Goal: Task Accomplishment & Management: Use online tool/utility

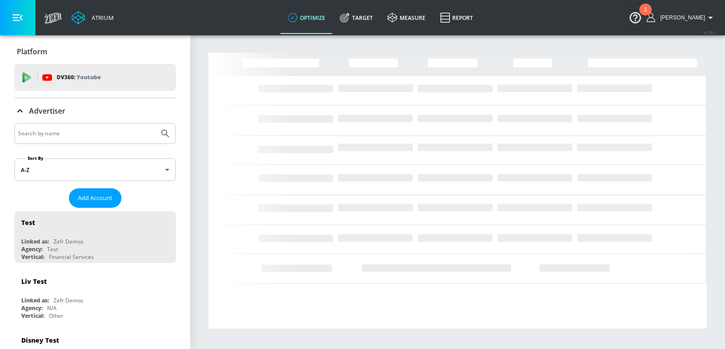
click at [118, 131] on input "Search by name" at bounding box center [86, 134] width 137 height 12
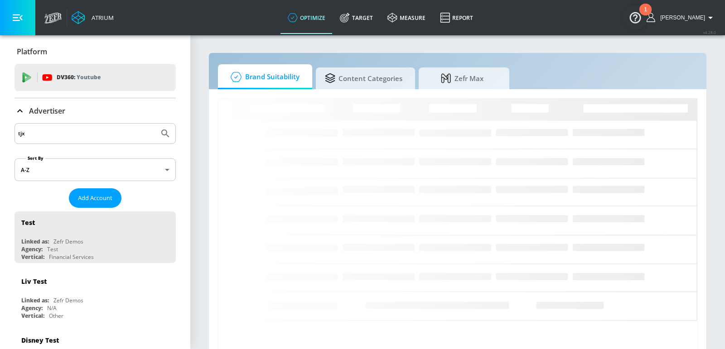
type input "tjx"
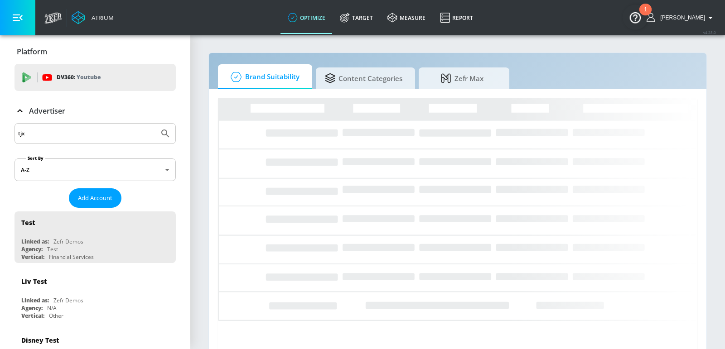
click at [155, 124] on button "Submit Search" at bounding box center [165, 134] width 20 height 20
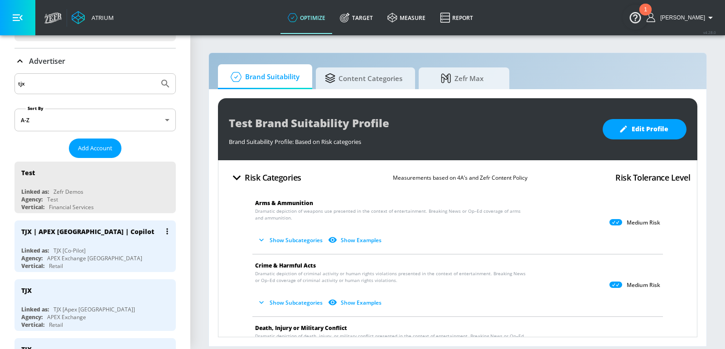
scroll to position [72, 0]
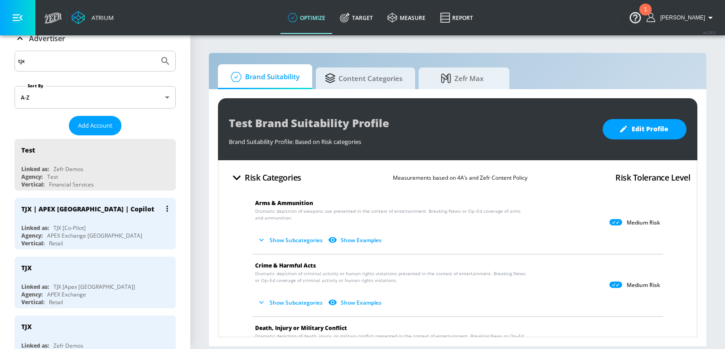
click at [123, 224] on div "Linked as: TJX [Co-Pilot]" at bounding box center [97, 228] width 152 height 8
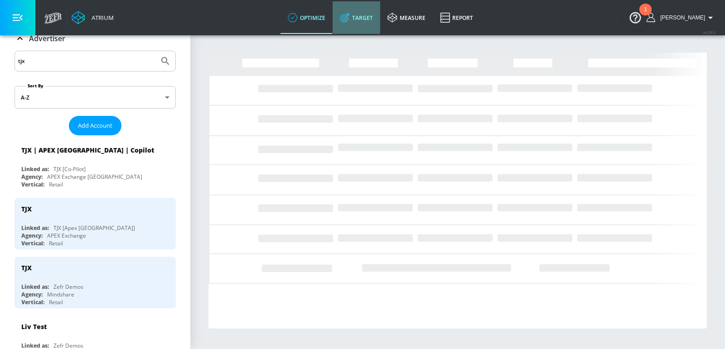
click at [371, 19] on link "Target" at bounding box center [356, 17] width 48 height 33
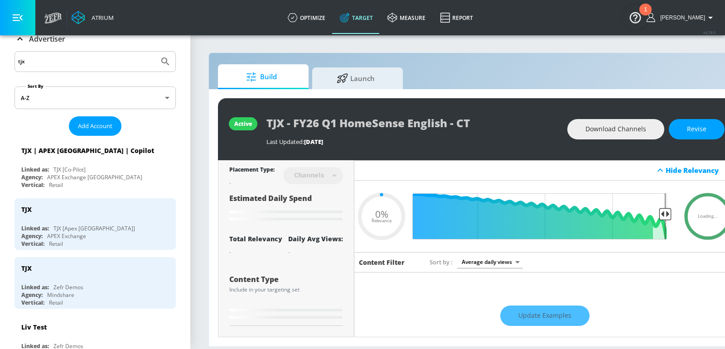
type input "0.05"
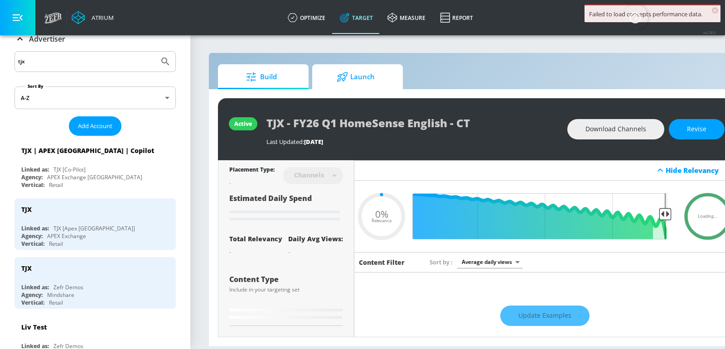
click at [365, 81] on span "Launch" at bounding box center [355, 77] width 69 height 22
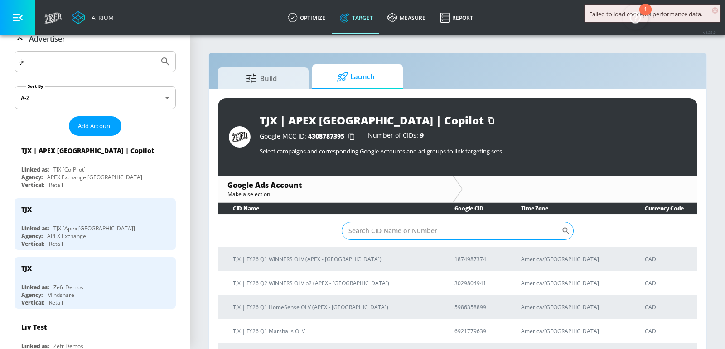
click at [444, 230] on input "Sort By" at bounding box center [451, 231] width 220 height 18
paste input "6576443647"
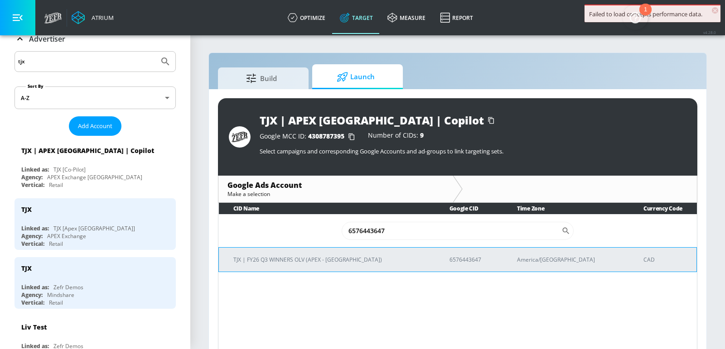
type input "6576443647"
click at [325, 259] on p "TJX | FY26 Q3 WINNERS OLV (APEX - [GEOGRAPHIC_DATA])" at bounding box center [330, 260] width 194 height 10
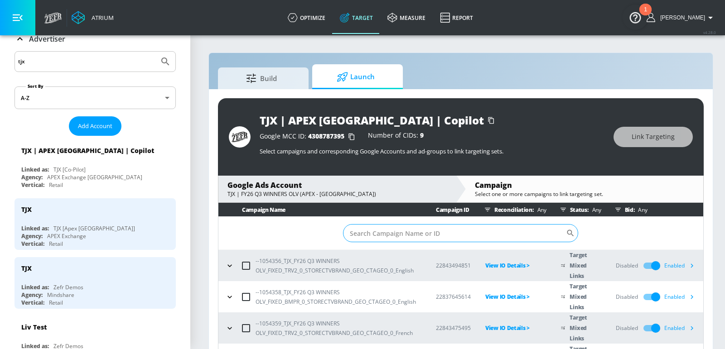
click at [431, 234] on input "Sort By" at bounding box center [454, 233] width 223 height 18
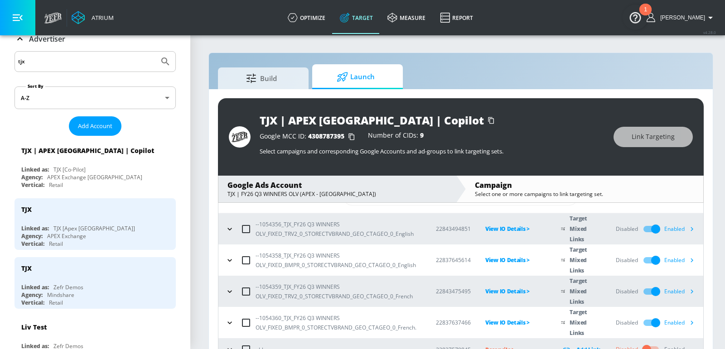
scroll to position [50, 0]
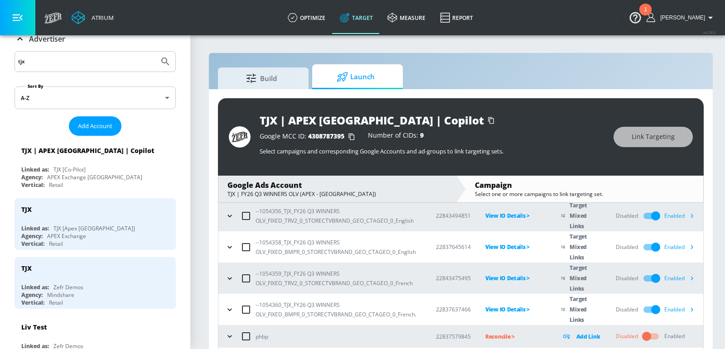
click at [691, 246] on icon "button" at bounding box center [692, 247] width 3 height 4
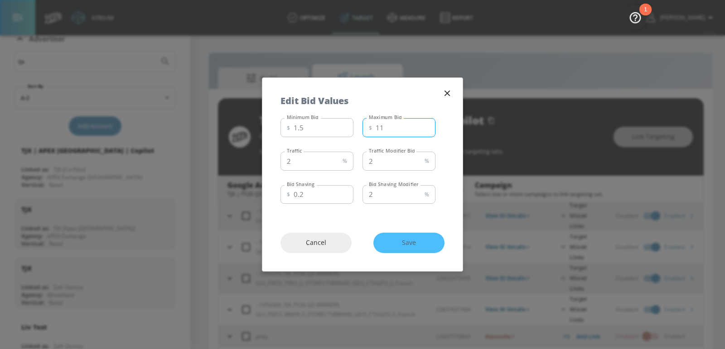
click at [400, 130] on input "11" at bounding box center [405, 127] width 60 height 19
type input "4"
click at [403, 247] on span "Save" at bounding box center [408, 242] width 35 height 11
click at [453, 95] on button "button" at bounding box center [447, 93] width 13 height 13
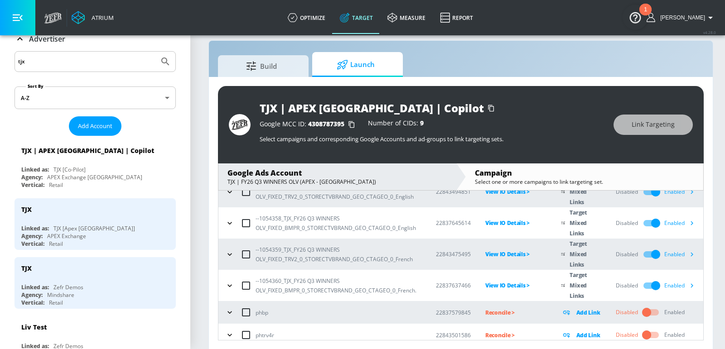
scroll to position [38, 0]
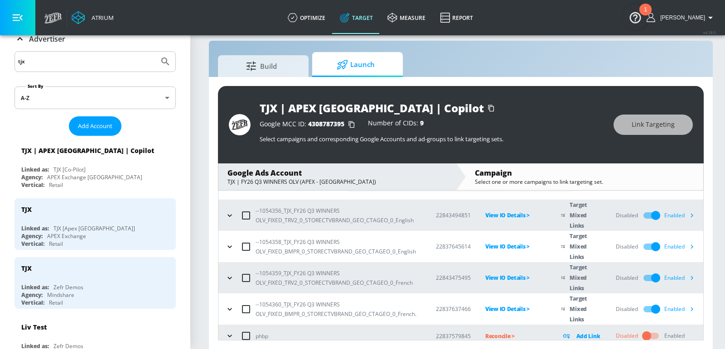
click at [679, 309] on div "Enabled" at bounding box center [681, 309] width 34 height 14
click at [690, 311] on icon "button" at bounding box center [691, 309] width 10 height 10
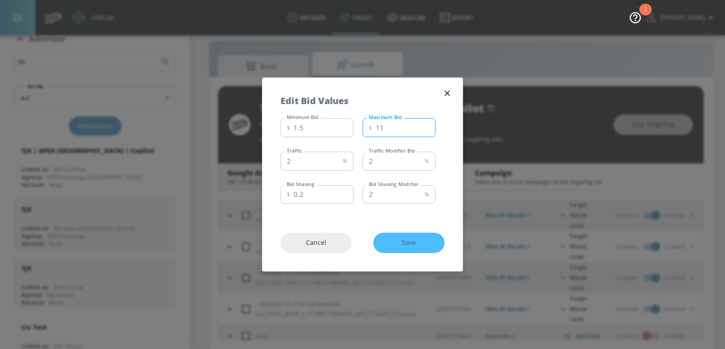
click at [395, 128] on input "11" at bounding box center [405, 127] width 60 height 19
drag, startPoint x: 383, startPoint y: 128, endPoint x: 376, endPoint y: 128, distance: 6.8
click at [377, 128] on input "11" at bounding box center [405, 127] width 60 height 19
type input "5"
click at [416, 246] on span "Save" at bounding box center [408, 242] width 35 height 11
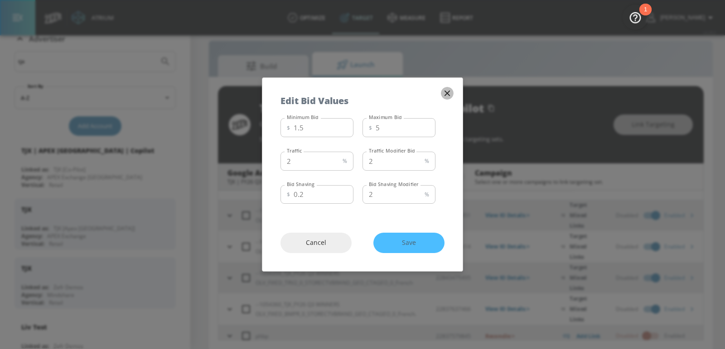
click at [449, 91] on icon "button" at bounding box center [446, 93] width 5 height 5
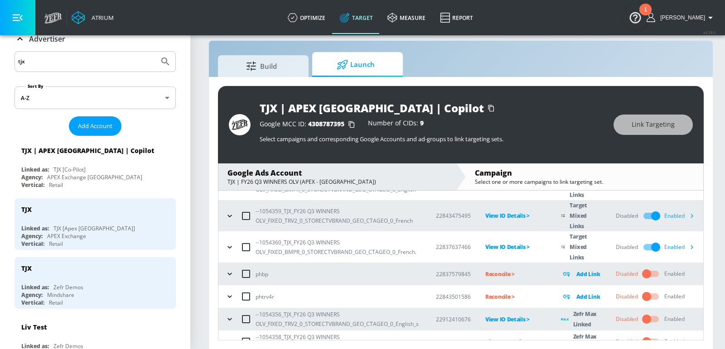
scroll to position [100, 0]
click at [671, 246] on div "Enabled" at bounding box center [681, 248] width 34 height 14
click at [689, 247] on icon "button" at bounding box center [691, 248] width 10 height 10
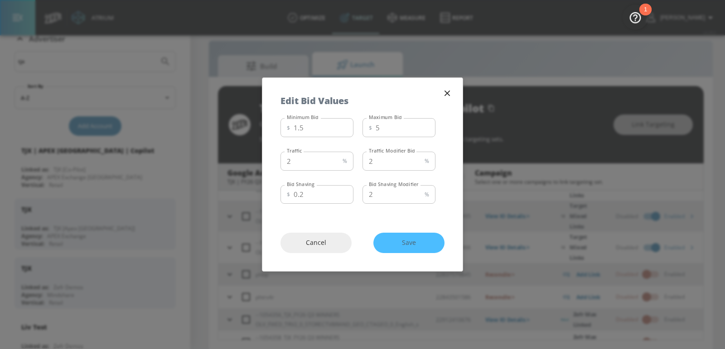
click at [448, 92] on icon "button" at bounding box center [446, 93] width 5 height 5
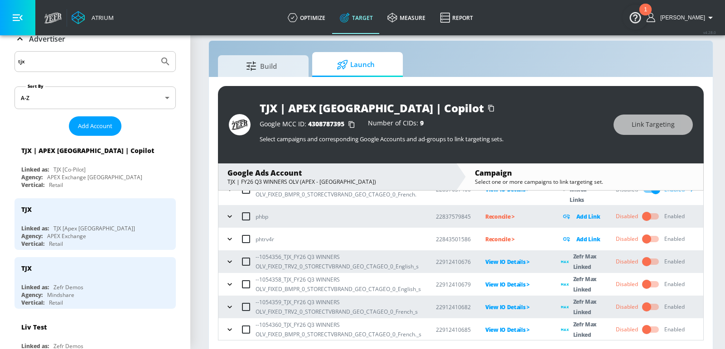
scroll to position [0, 0]
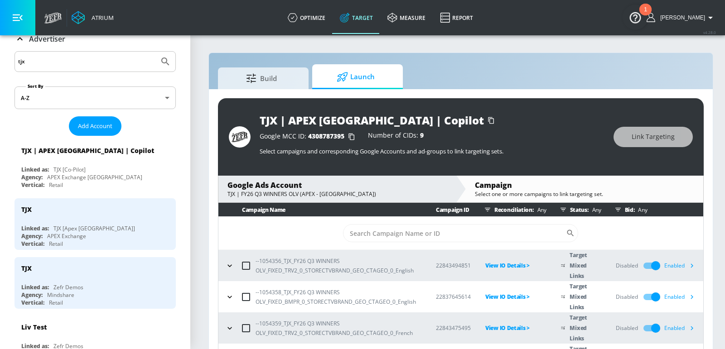
click at [682, 323] on div "Enabled" at bounding box center [681, 329] width 34 height 14
click at [692, 328] on icon "button" at bounding box center [691, 328] width 10 height 10
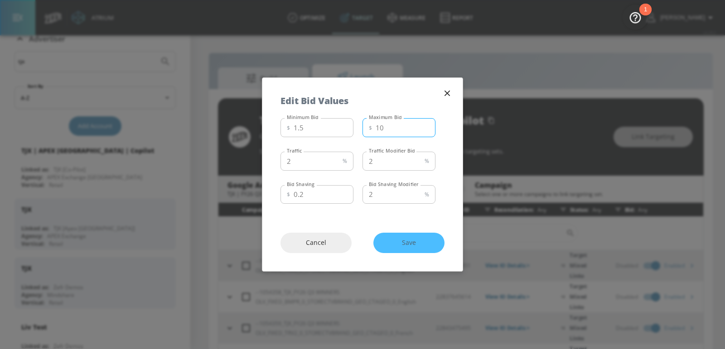
click at [424, 130] on input "10" at bounding box center [405, 127] width 60 height 19
click at [424, 130] on input "9" at bounding box center [405, 127] width 60 height 19
click at [424, 130] on input "8" at bounding box center [405, 127] width 60 height 19
click at [424, 130] on input "7" at bounding box center [405, 127] width 60 height 19
type input "6"
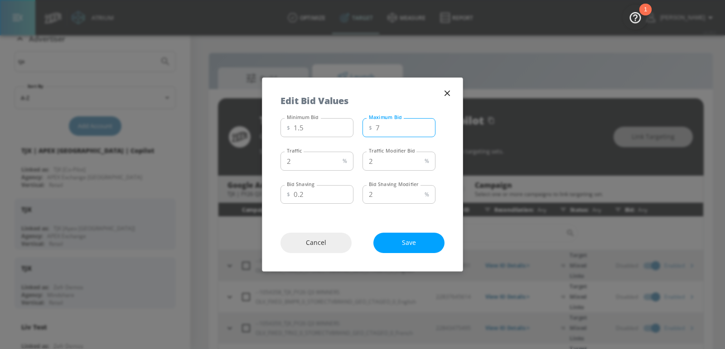
click at [424, 130] on input "6" at bounding box center [405, 127] width 60 height 19
click at [398, 246] on span "Save" at bounding box center [408, 242] width 35 height 11
click at [449, 94] on icon "button" at bounding box center [447, 93] width 10 height 10
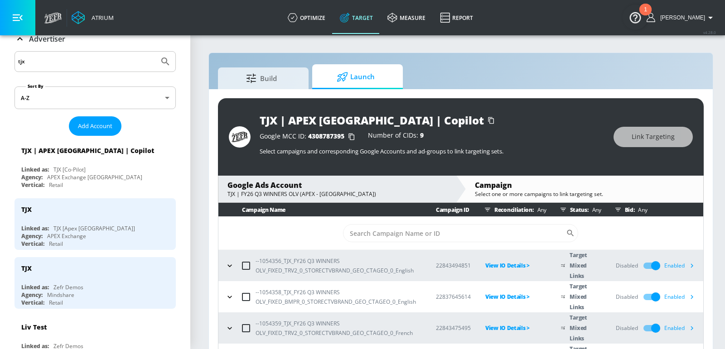
click at [671, 266] on div "Enabled" at bounding box center [681, 266] width 34 height 14
click at [691, 266] on icon "button" at bounding box center [691, 266] width 10 height 10
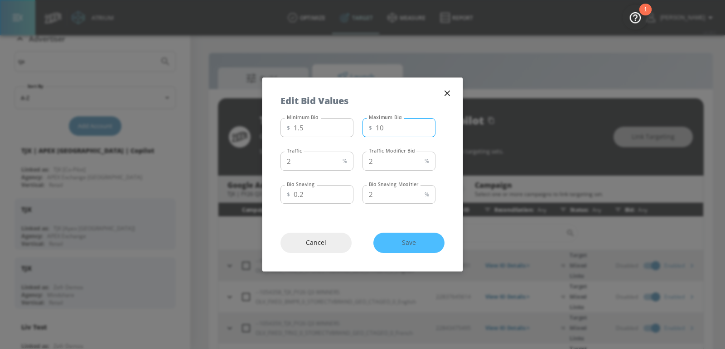
click at [427, 130] on input "10" at bounding box center [405, 127] width 60 height 19
click at [427, 130] on input "9" at bounding box center [405, 127] width 60 height 19
click at [427, 130] on input "8" at bounding box center [405, 127] width 60 height 19
click at [427, 130] on input "7" at bounding box center [405, 127] width 60 height 19
type input "6"
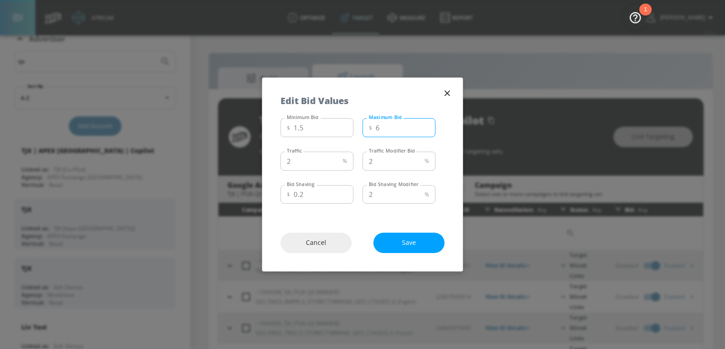
click at [427, 130] on input "6" at bounding box center [405, 127] width 60 height 19
click at [402, 239] on span "Save" at bounding box center [408, 242] width 35 height 11
click at [449, 91] on icon "button" at bounding box center [446, 93] width 5 height 5
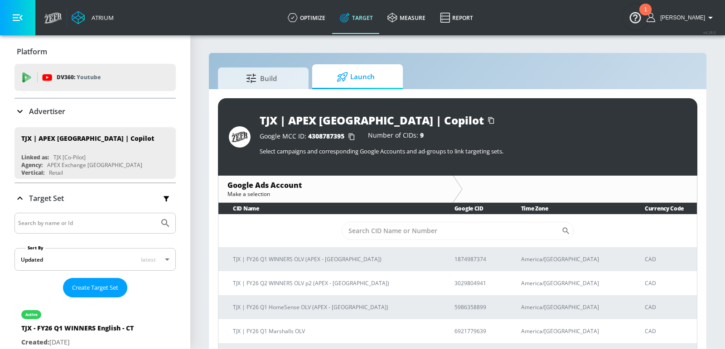
click at [76, 104] on div "Advertiser" at bounding box center [94, 111] width 161 height 25
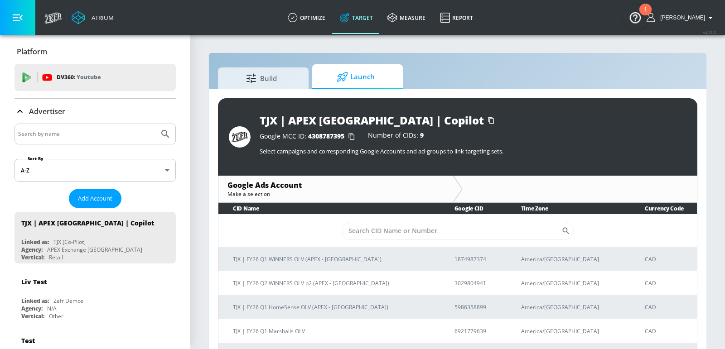
click at [75, 134] on input "Search by name" at bounding box center [86, 134] width 137 height 12
click at [155, 124] on button "Submit Search" at bounding box center [165, 134] width 20 height 20
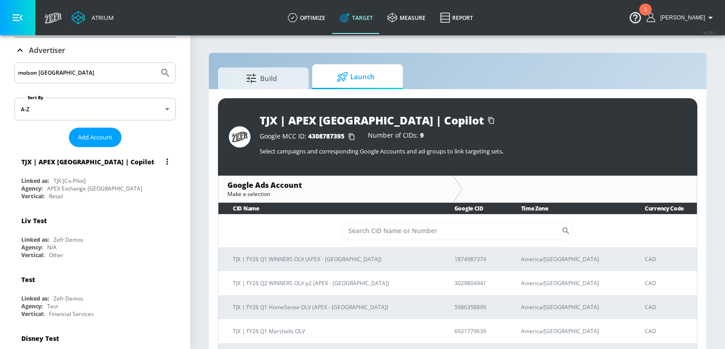
scroll to position [63, 0]
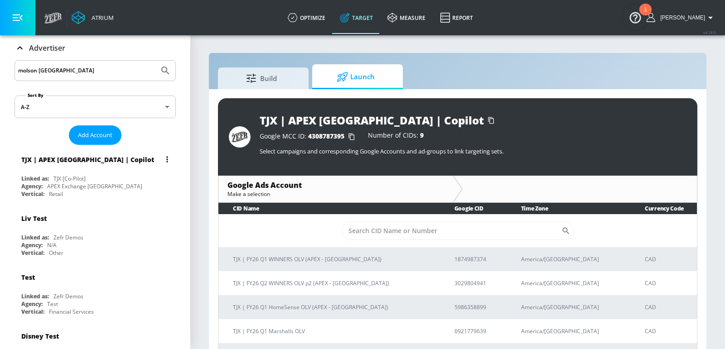
click at [106, 176] on div "Linked as: TJX [Co-Pilot]" at bounding box center [97, 179] width 152 height 8
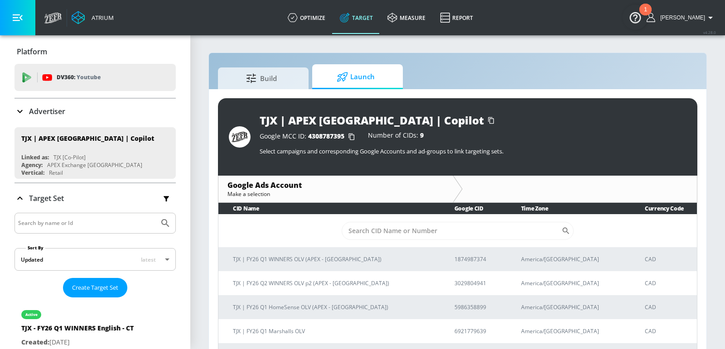
click at [86, 109] on div "Advertiser" at bounding box center [94, 111] width 161 height 11
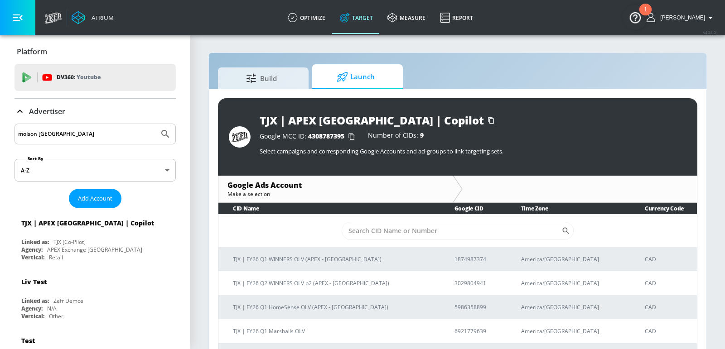
click at [71, 130] on input "molson canada" at bounding box center [86, 134] width 137 height 12
type input "molson"
click at [155, 124] on button "Submit Search" at bounding box center [165, 134] width 20 height 20
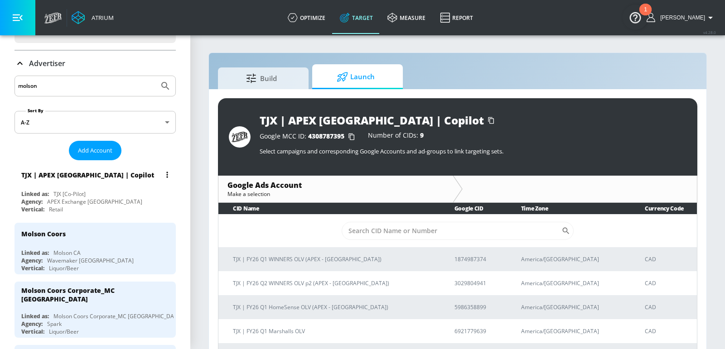
scroll to position [112, 0]
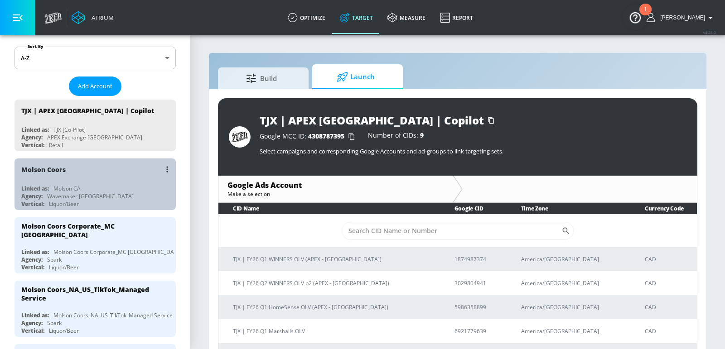
click at [93, 172] on div "Molson Coors" at bounding box center [97, 169] width 152 height 22
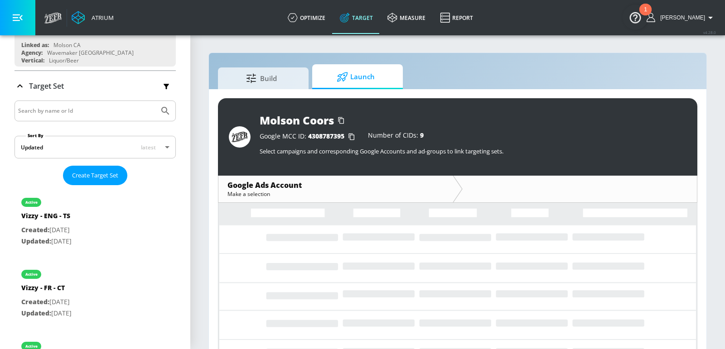
click at [365, 67] on span "Launch" at bounding box center [355, 77] width 69 height 22
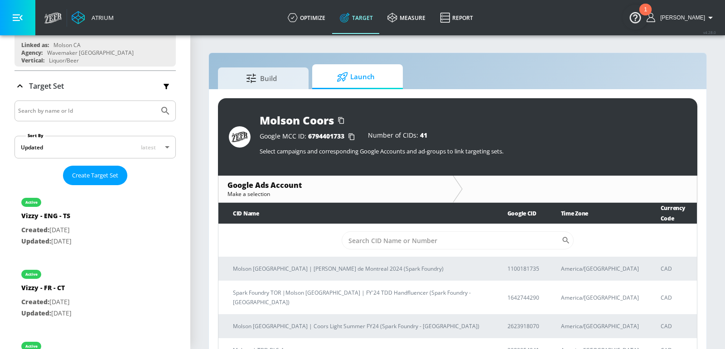
click at [413, 231] on input "Sort By" at bounding box center [451, 240] width 220 height 18
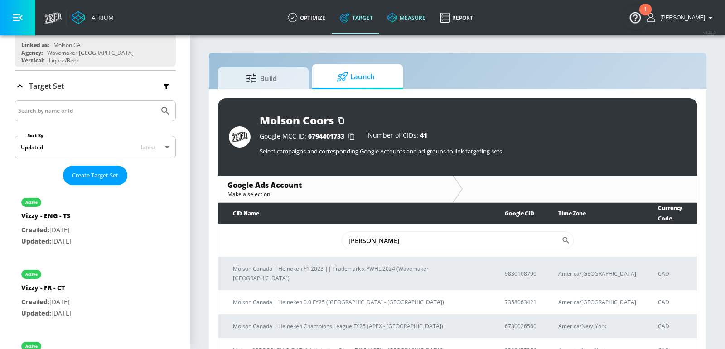
type input "hein"
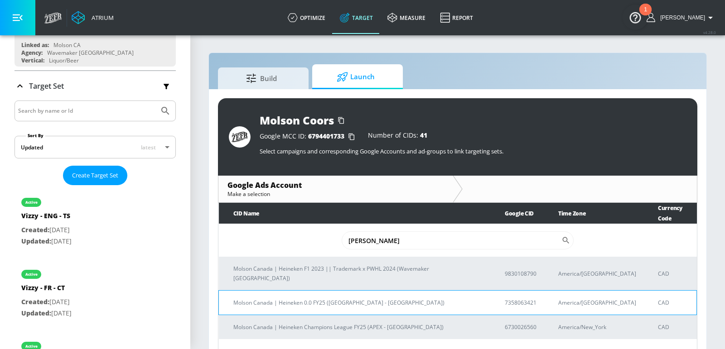
click at [385, 285] on p "Molson Canada | Heineken 0.0 FY25 (APEX - Canada)" at bounding box center [358, 303] width 250 height 10
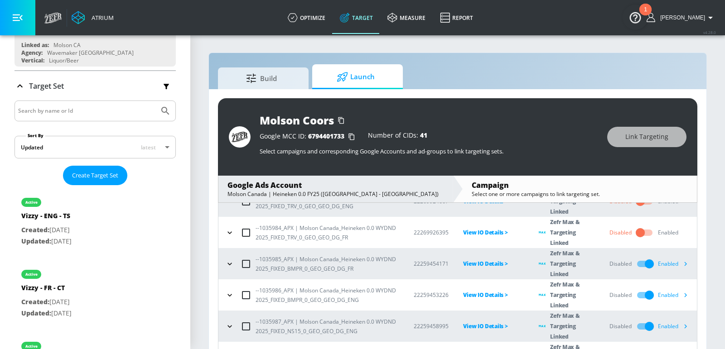
scroll to position [66, 0]
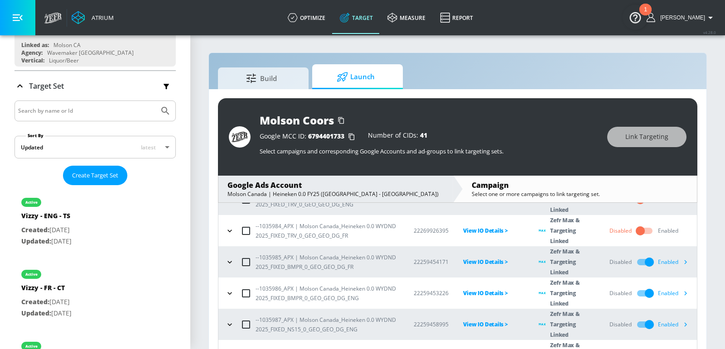
click at [592, 285] on icon "button" at bounding box center [685, 325] width 10 height 10
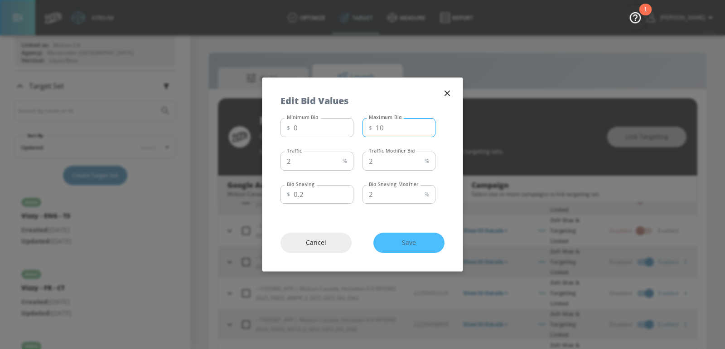
click at [407, 127] on input "10" at bounding box center [405, 127] width 60 height 19
click at [422, 130] on input "9" at bounding box center [405, 127] width 60 height 19
click at [422, 130] on input "8" at bounding box center [405, 127] width 60 height 19
click at [422, 130] on input "7" at bounding box center [405, 127] width 60 height 19
click at [422, 130] on input "6" at bounding box center [405, 127] width 60 height 19
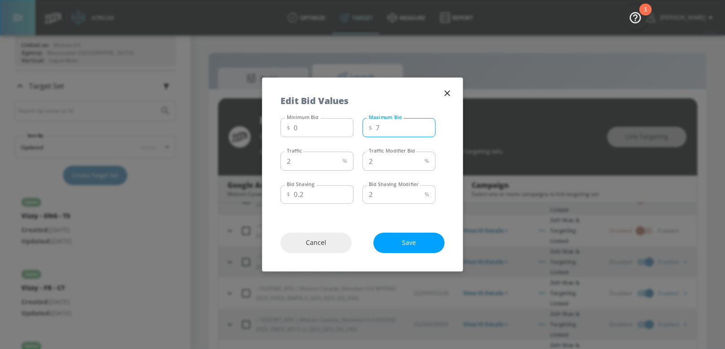
click at [425, 126] on input "7" at bounding box center [405, 127] width 60 height 19
type input "6"
click at [425, 130] on input "6" at bounding box center [405, 127] width 60 height 19
click at [406, 243] on span "Save" at bounding box center [408, 242] width 35 height 11
click at [446, 93] on icon "button" at bounding box center [447, 93] width 10 height 10
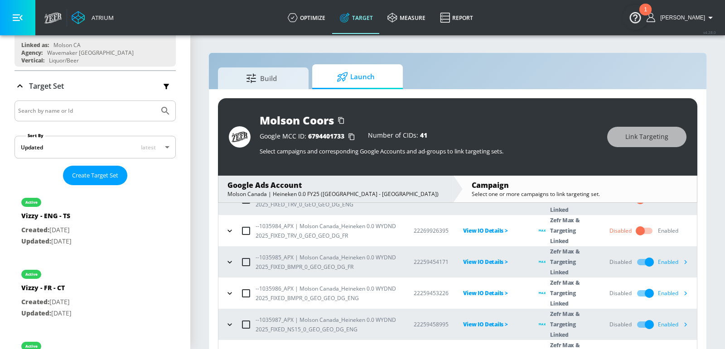
click at [592, 285] on icon "button" at bounding box center [685, 293] width 10 height 10
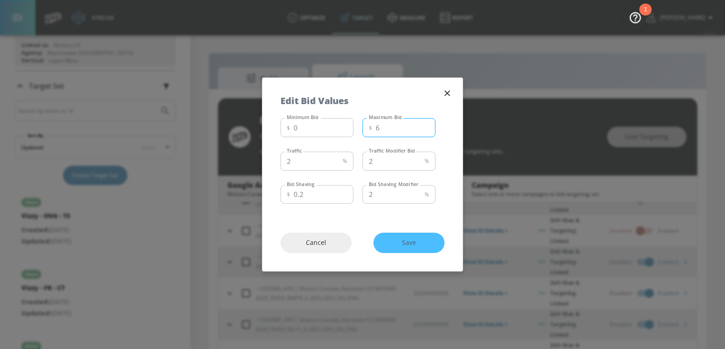
click at [424, 131] on input "6" at bounding box center [405, 127] width 60 height 19
click at [424, 131] on input "5" at bounding box center [405, 127] width 60 height 19
click at [424, 131] on input "4" at bounding box center [405, 127] width 60 height 19
type input "3"
click at [427, 130] on input "3" at bounding box center [405, 127] width 60 height 19
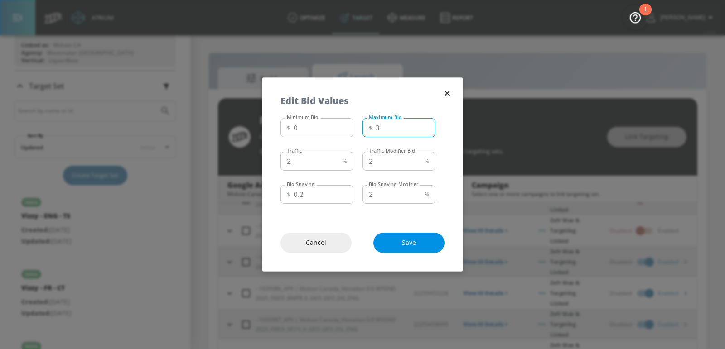
click at [415, 242] on span "Save" at bounding box center [408, 242] width 35 height 11
click at [449, 85] on div "Edit Bid Values" at bounding box center [362, 96] width 200 height 37
click at [449, 94] on icon "button" at bounding box center [447, 93] width 10 height 10
